Goal: Navigation & Orientation: Find specific page/section

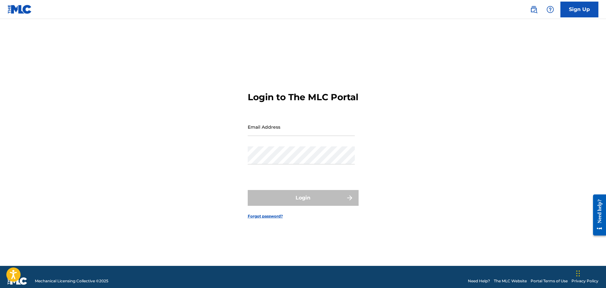
click at [251, 136] on input "Email Address" at bounding box center [301, 127] width 107 height 18
type input "[EMAIL_ADDRESS][DOMAIN_NAME]"
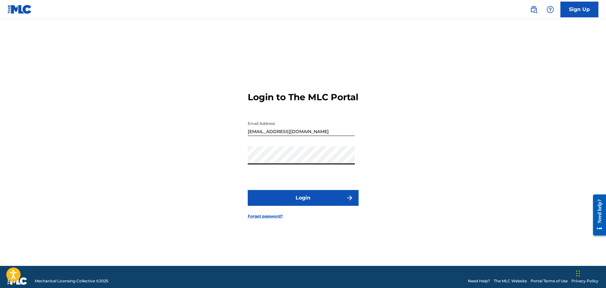
click at [295, 204] on button "Login" at bounding box center [303, 198] width 111 height 16
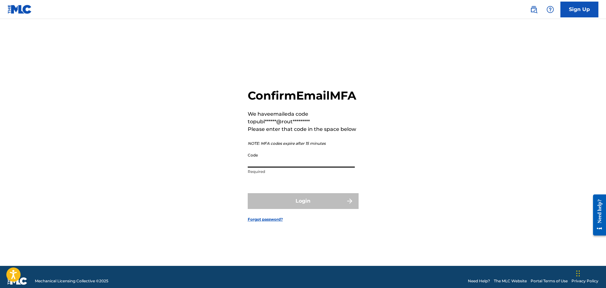
paste input "459791"
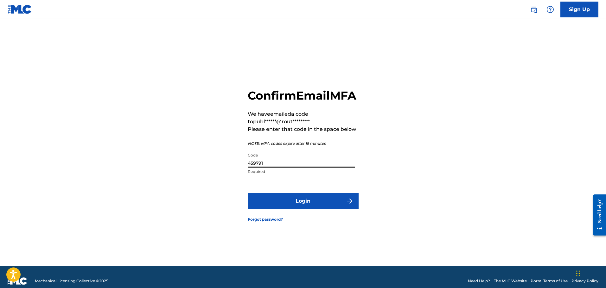
type input "459791"
click at [299, 209] on button "Login" at bounding box center [303, 201] width 111 height 16
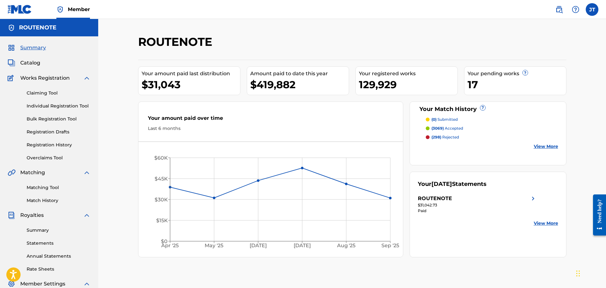
click at [19, 65] on link "Catalog" at bounding box center [24, 63] width 33 height 8
